Goal: Information Seeking & Learning: Learn about a topic

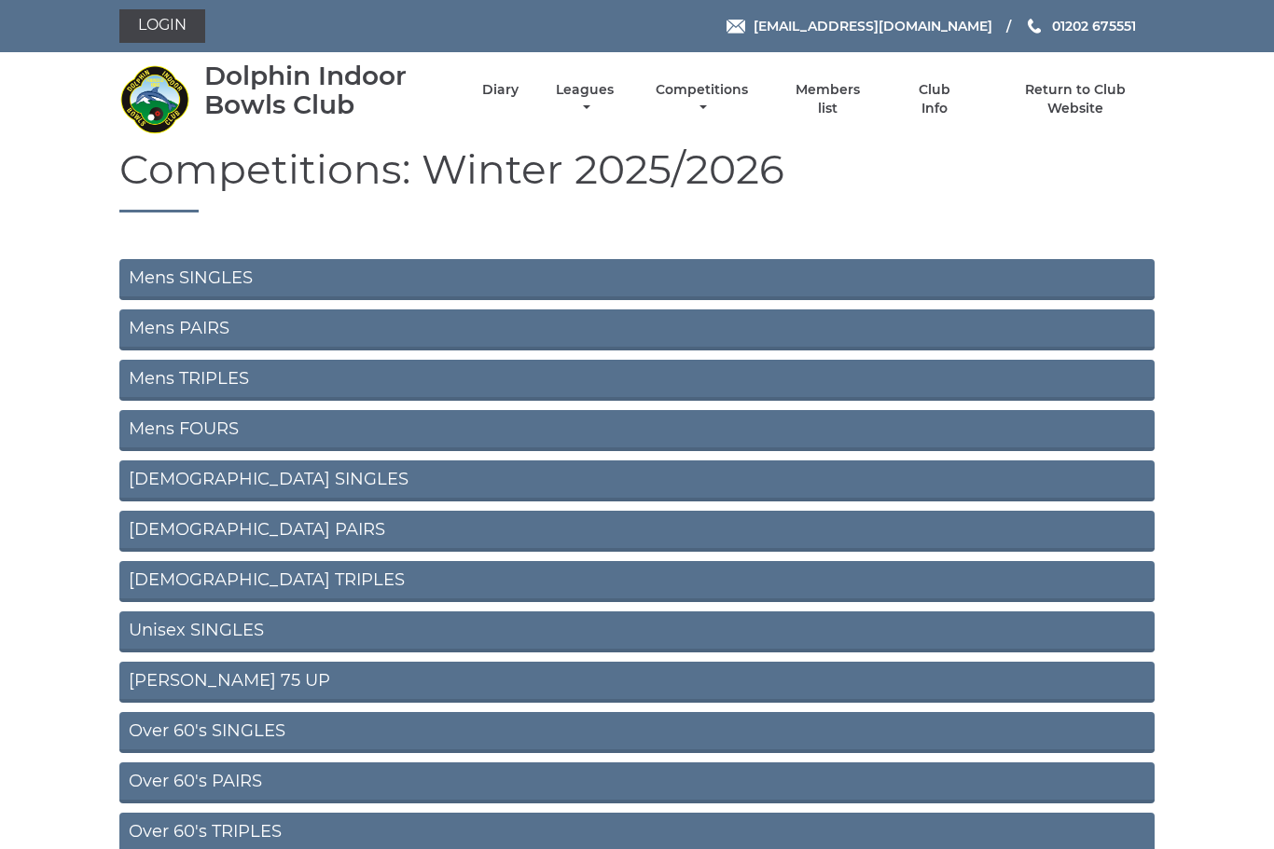
click at [205, 285] on link "Mens SINGLES" at bounding box center [636, 279] width 1035 height 41
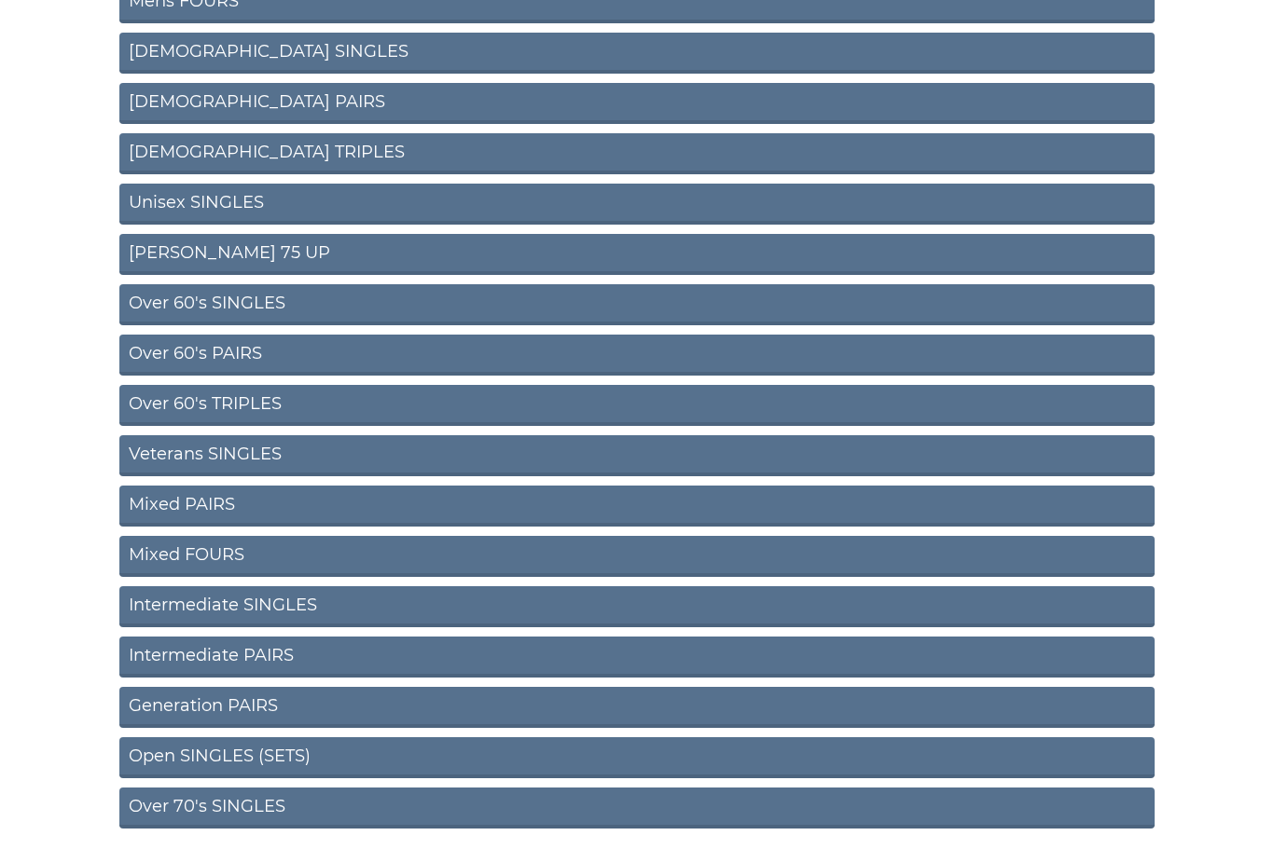
scroll to position [433, 0]
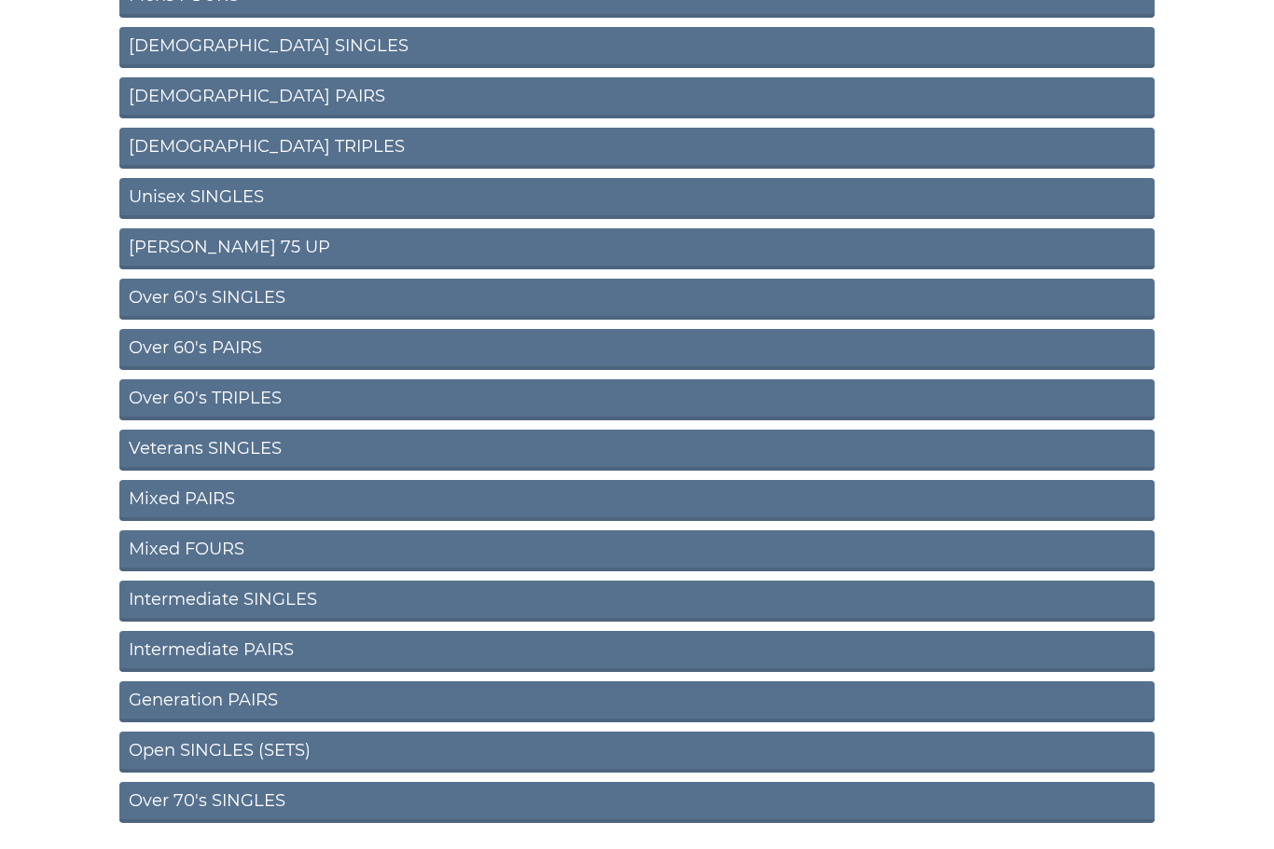
click at [269, 661] on link "Intermediate PAIRS" at bounding box center [636, 652] width 1035 height 41
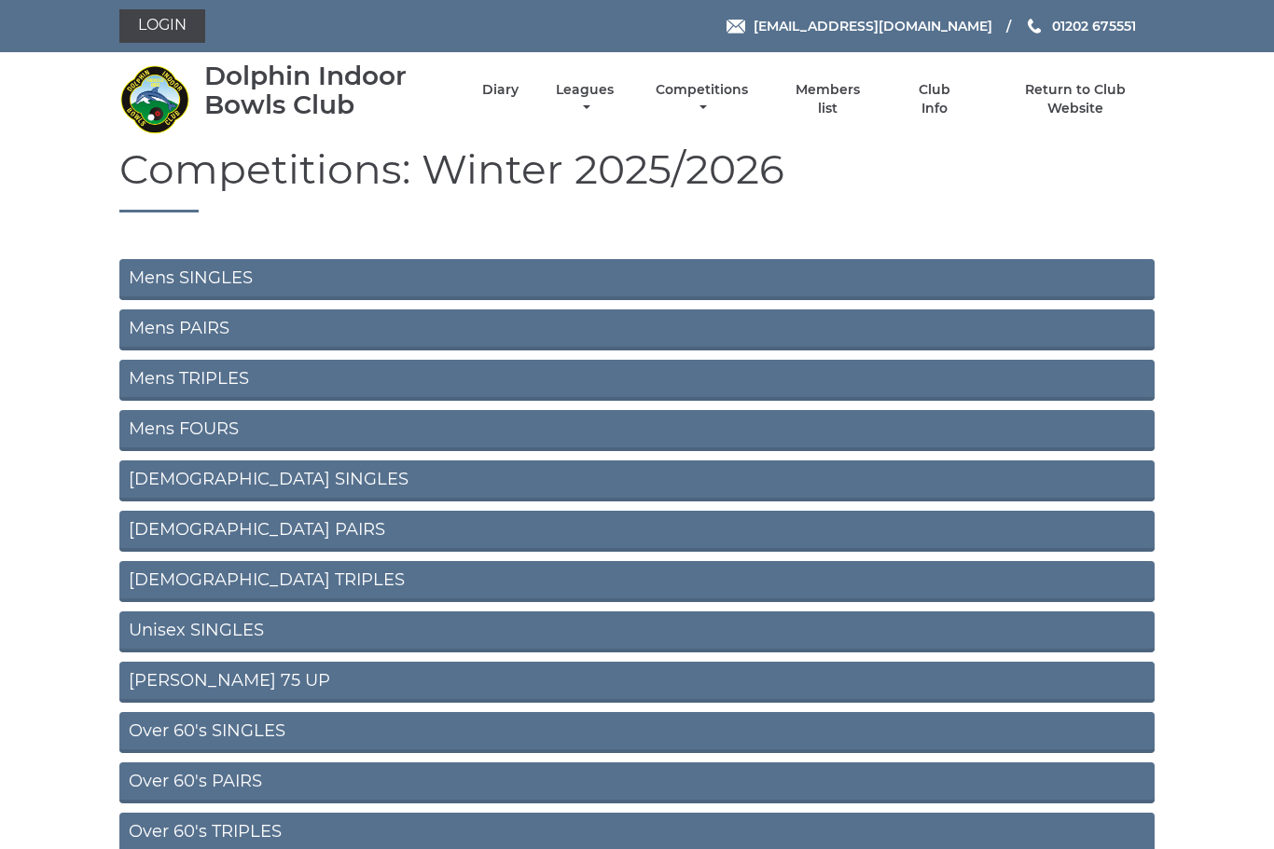
scroll to position [496, 0]
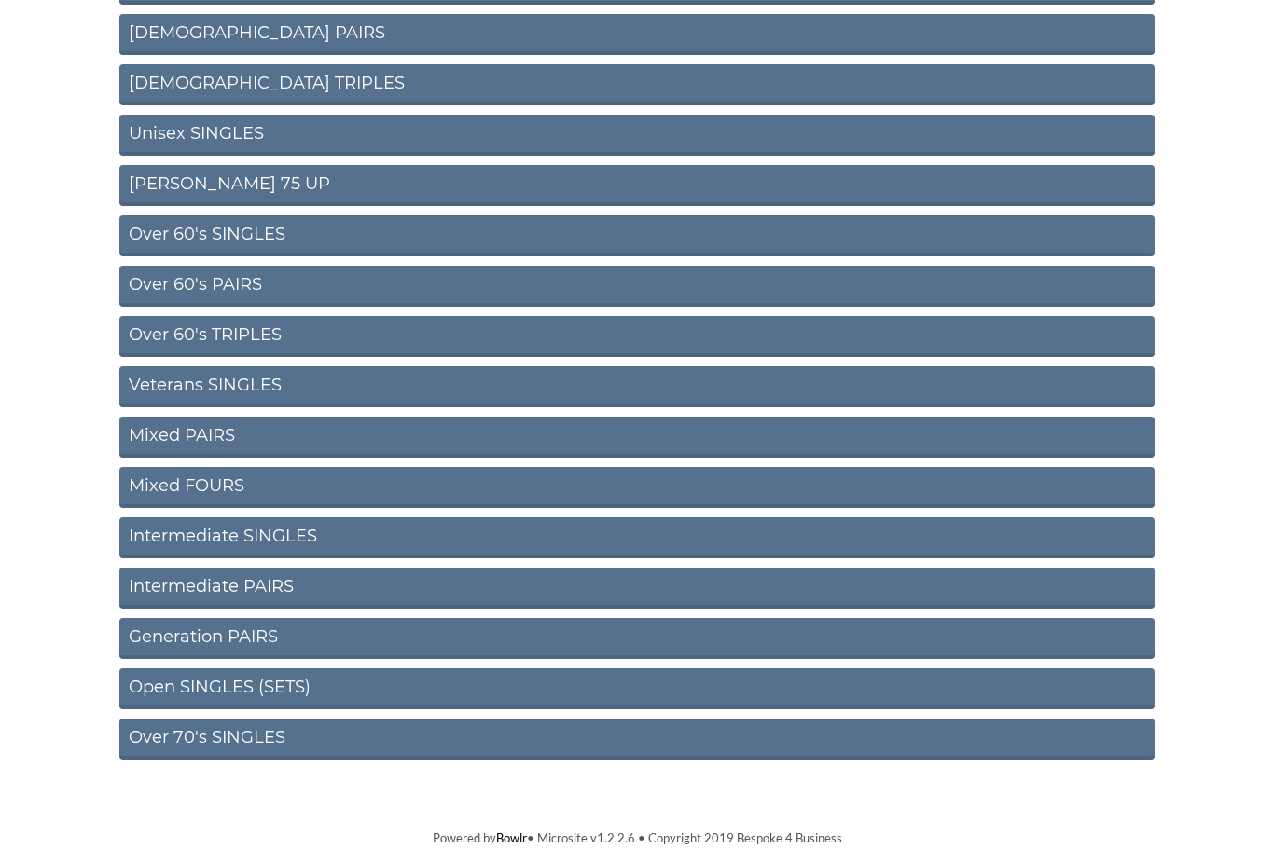
click at [218, 191] on link "Ron Jeffery 75 UP" at bounding box center [636, 186] width 1035 height 41
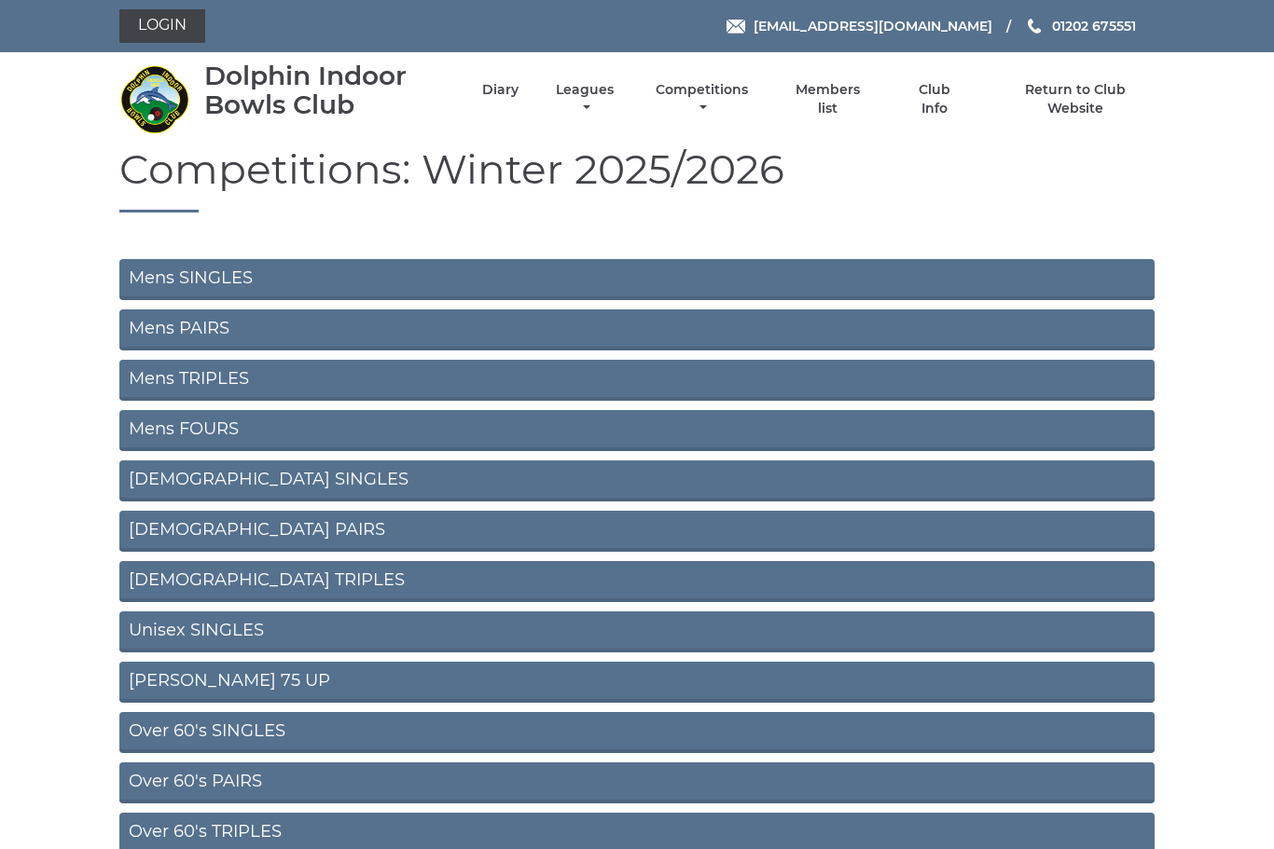
scroll to position [496, 0]
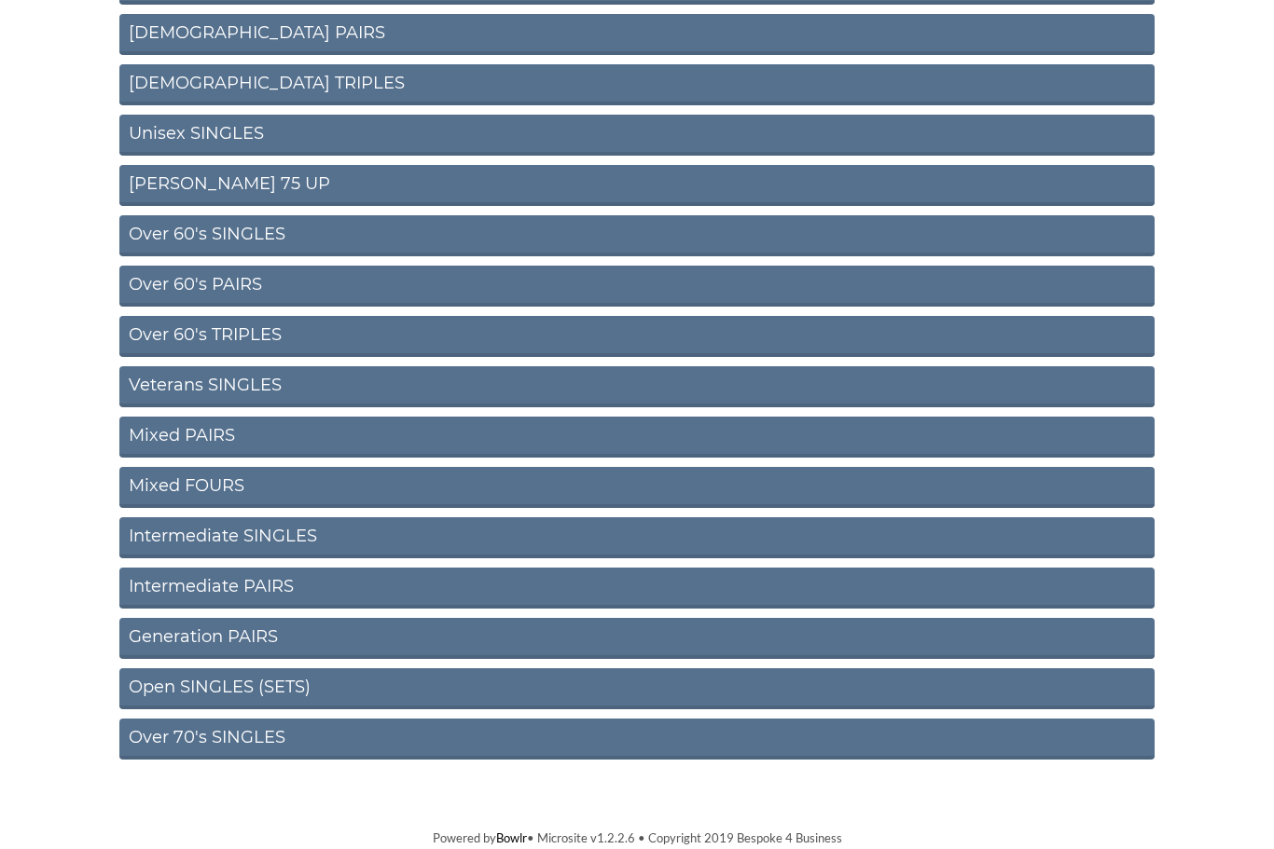
click at [269, 552] on link "Intermediate SINGLES" at bounding box center [636, 538] width 1035 height 41
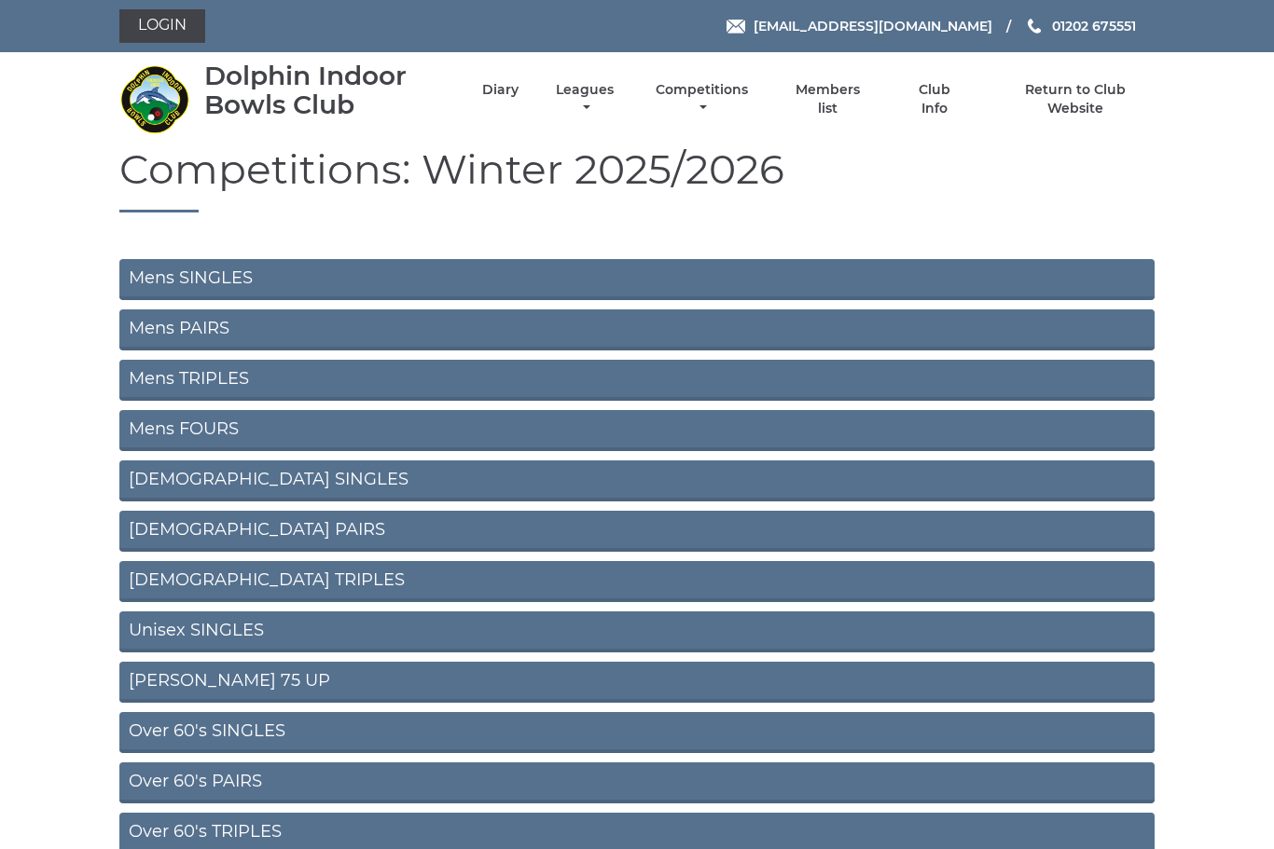
scroll to position [496, 0]
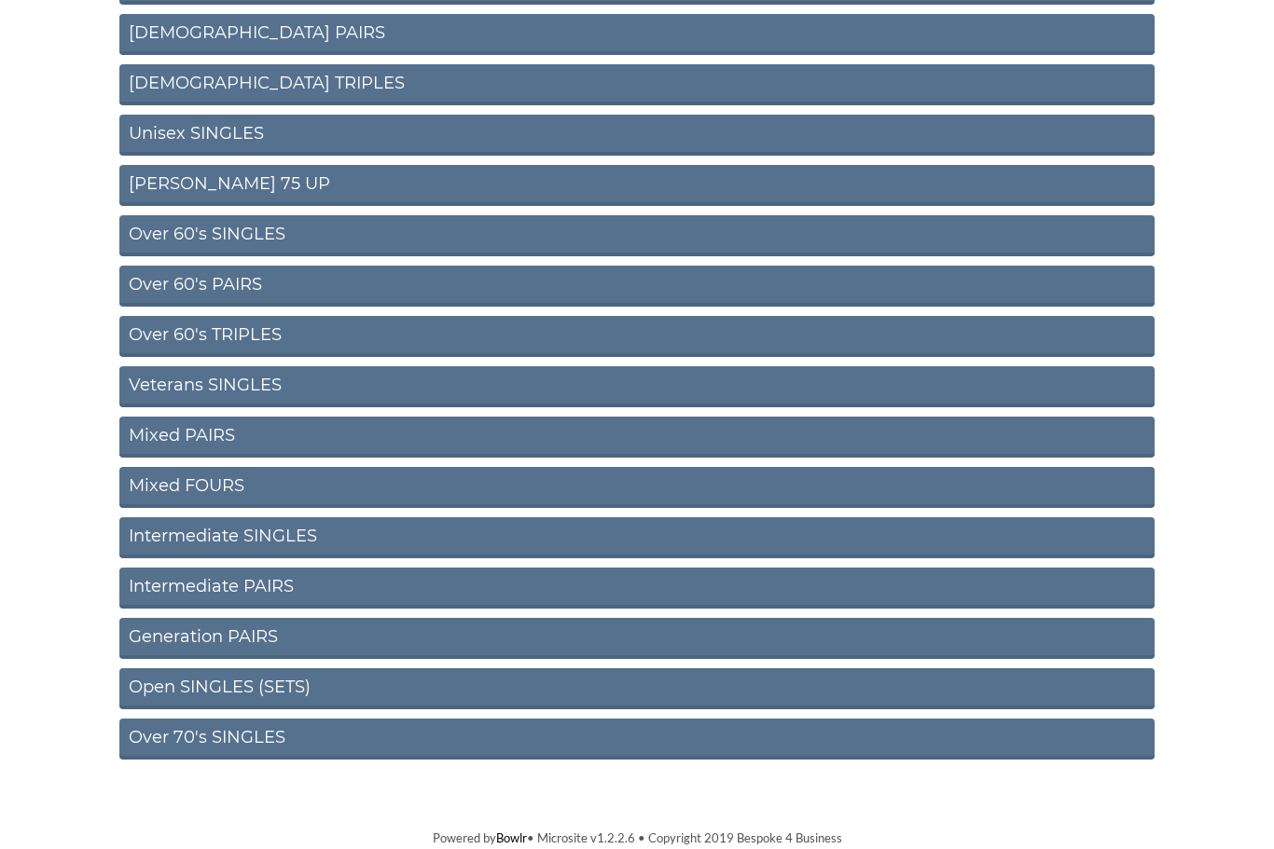
click at [294, 773] on section "Competitions: Winter 2025/2026 Mens SINGLES Mens PAIRS Mens TRIPLES Mens FOURS …" at bounding box center [637, 226] width 1274 height 1153
click at [311, 748] on link "Over 70's SINGLES" at bounding box center [636, 740] width 1035 height 41
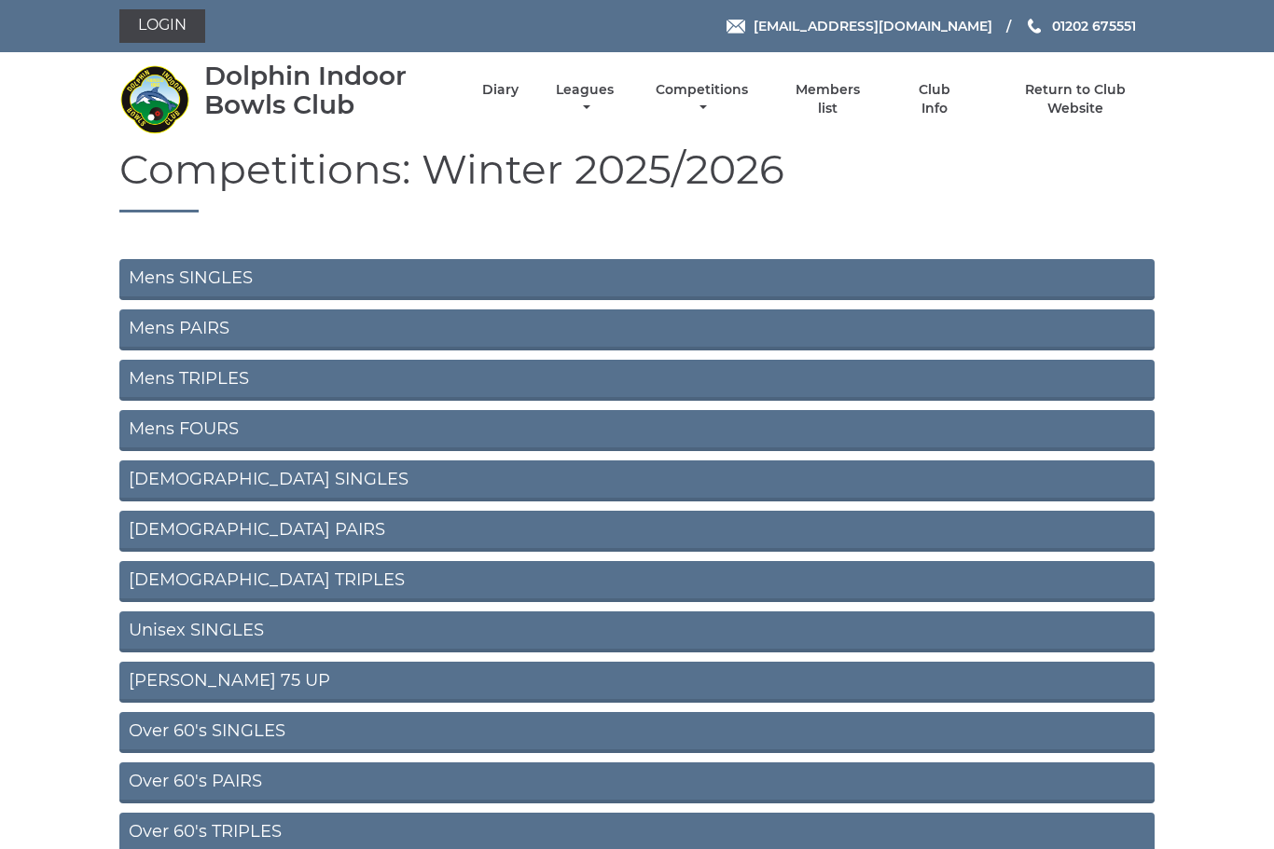
scroll to position [496, 0]
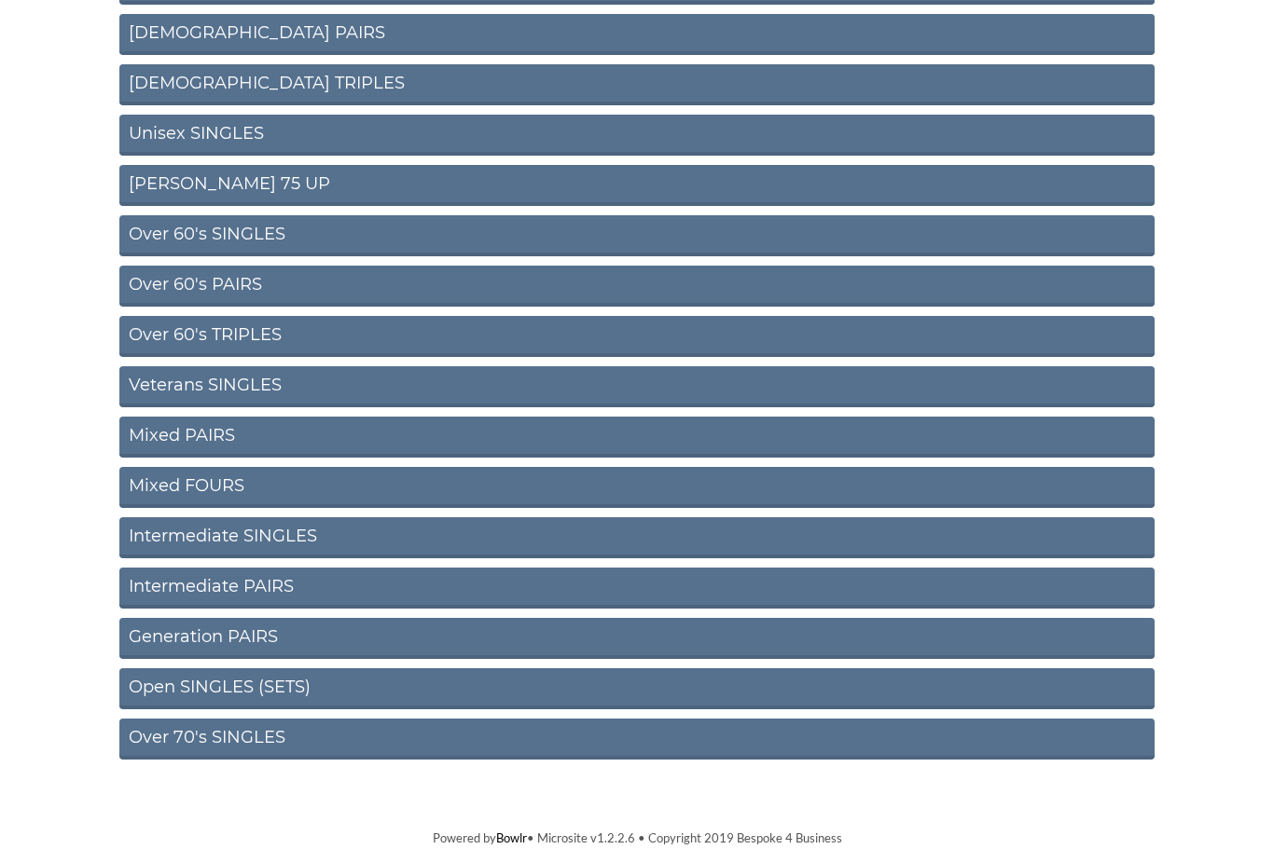
click at [232, 239] on link "Over 60's SINGLES" at bounding box center [636, 236] width 1035 height 41
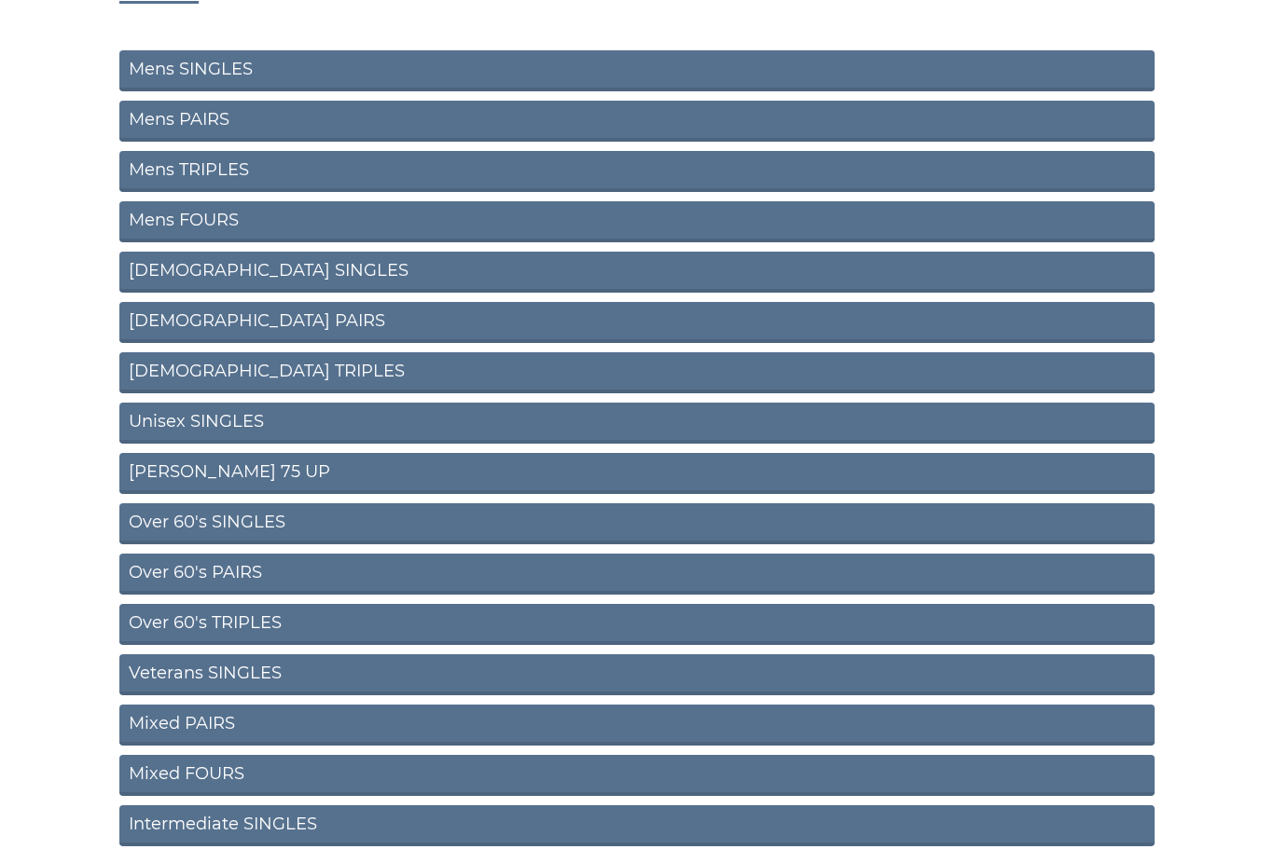
scroll to position [209, 0]
click at [237, 481] on link "Ron Jeffery 75 UP" at bounding box center [636, 473] width 1035 height 41
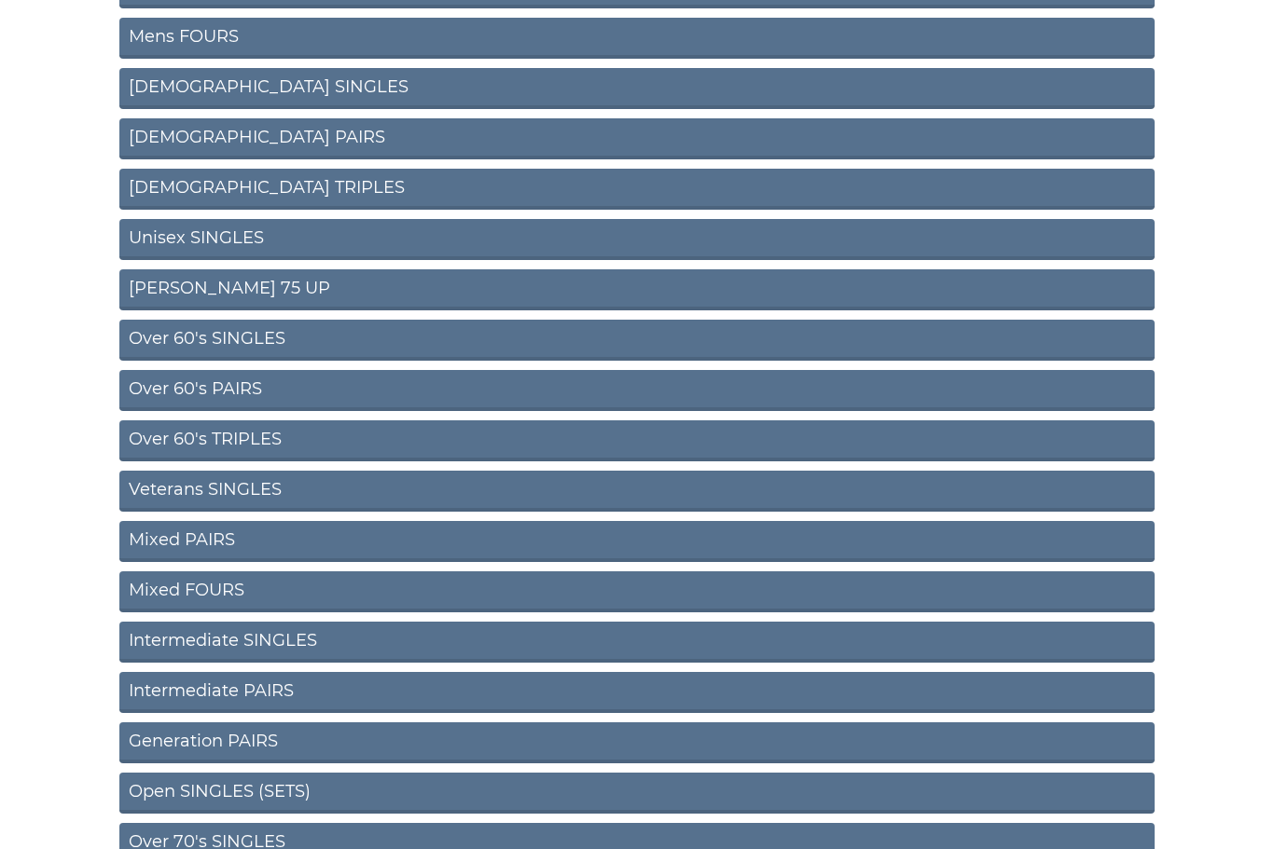
scroll to position [399, 0]
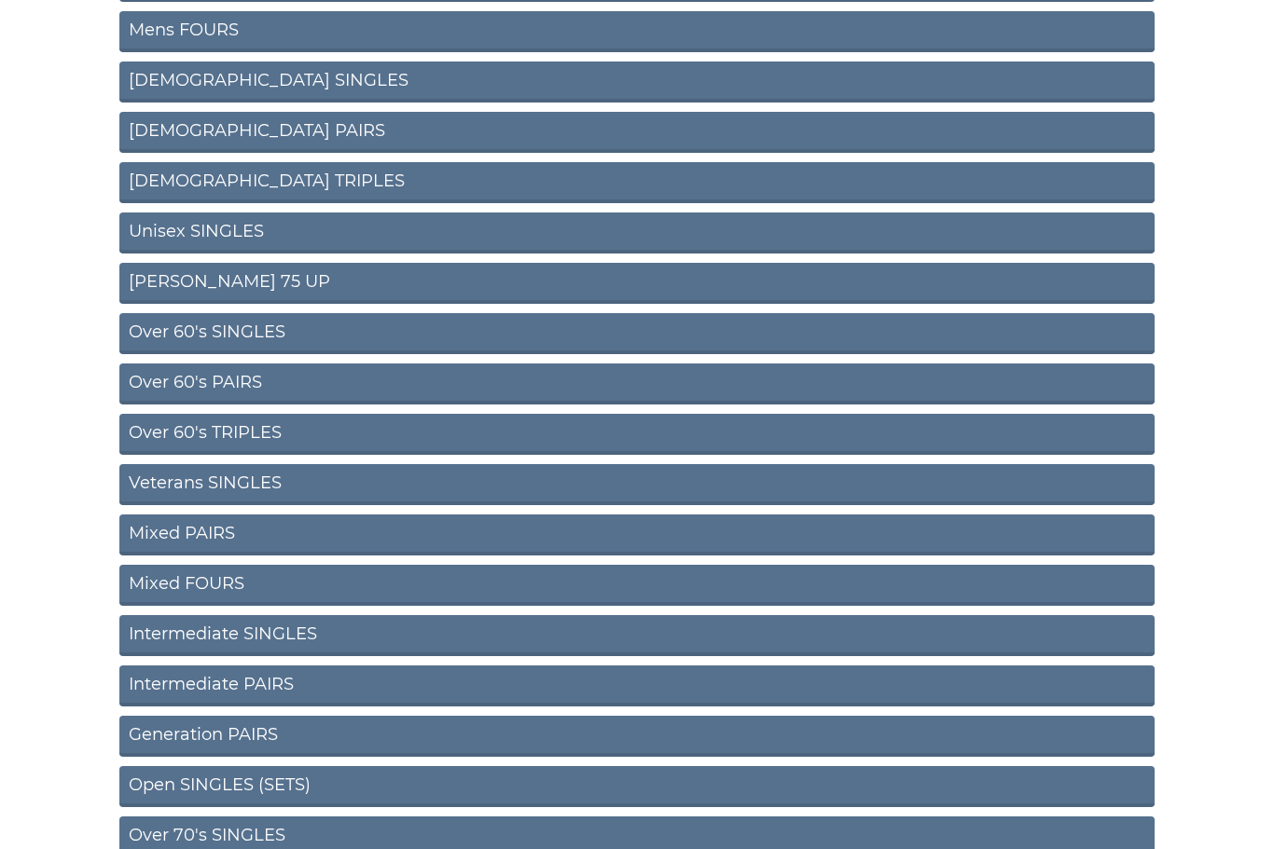
click at [258, 697] on link "Intermediate PAIRS" at bounding box center [636, 686] width 1035 height 41
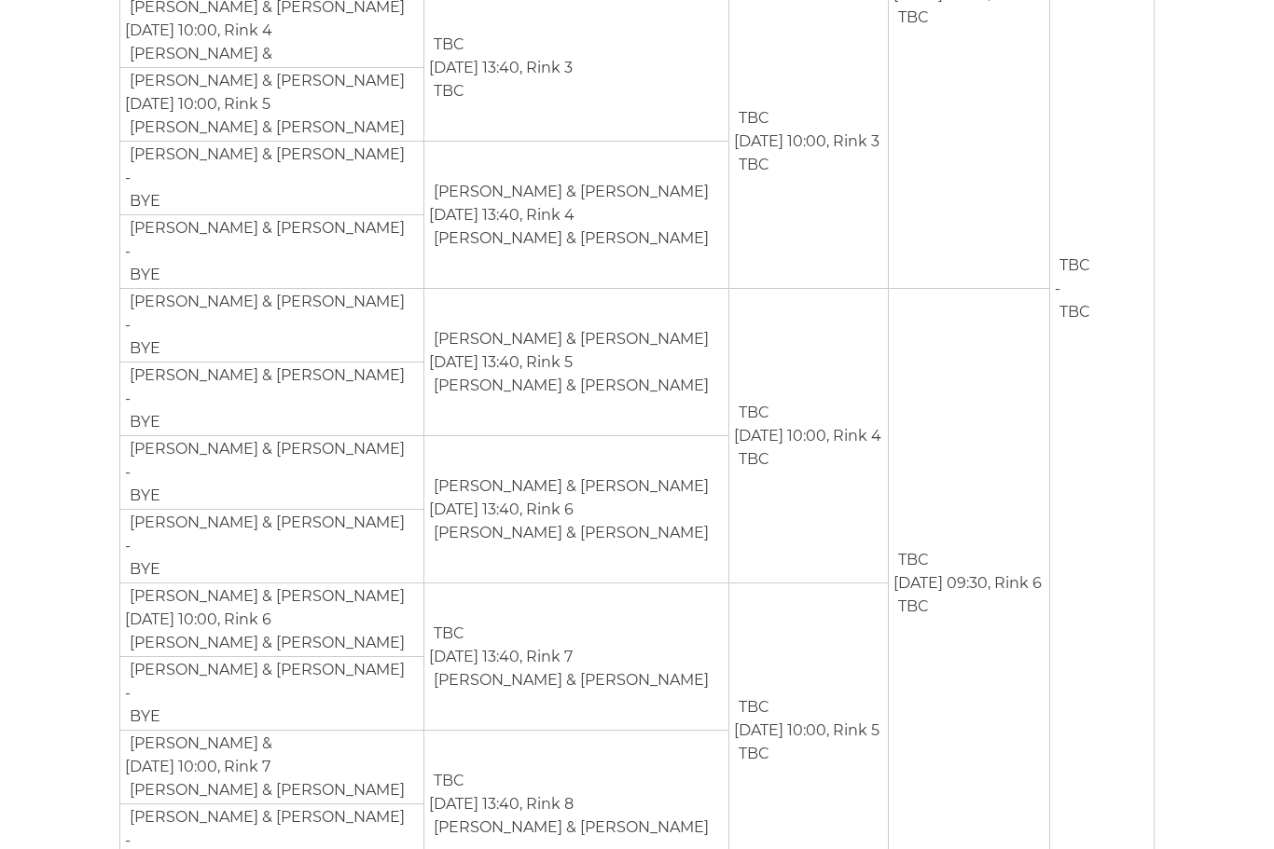
scroll to position [656, 0]
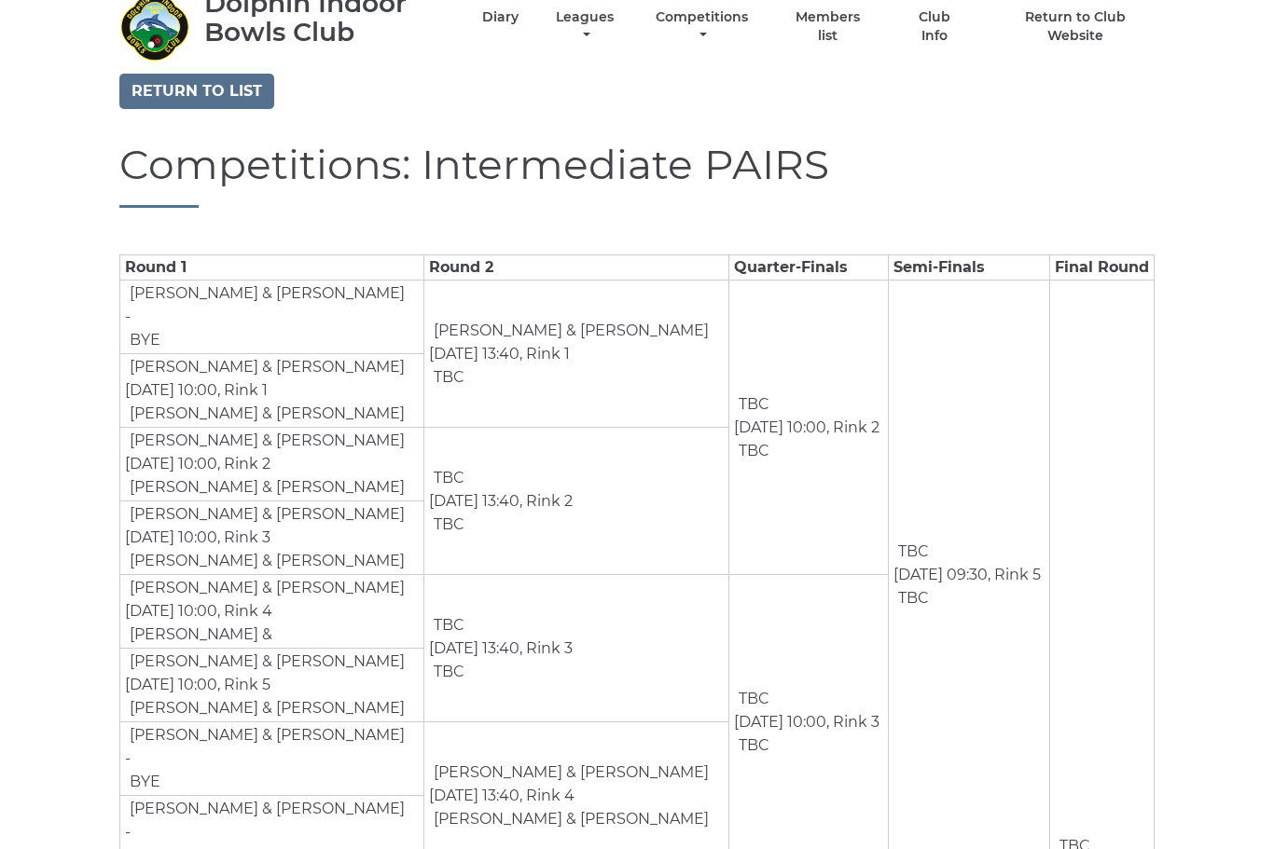
scroll to position [0, 0]
